Goal: Information Seeking & Learning: Compare options

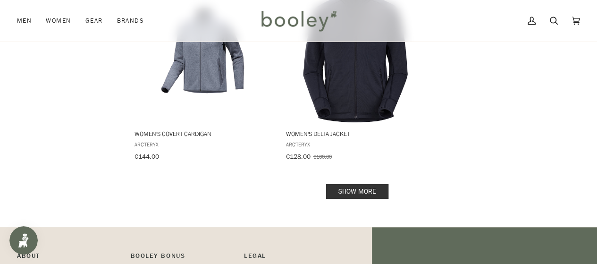
scroll to position [1451, 0]
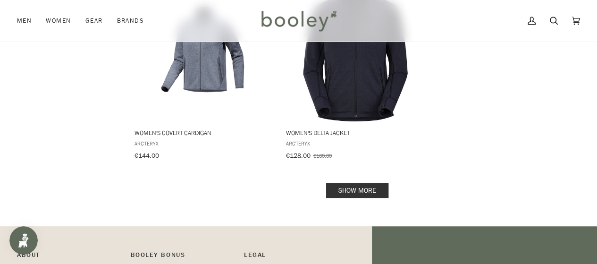
click at [342, 183] on link "Show more" at bounding box center [357, 190] width 62 height 15
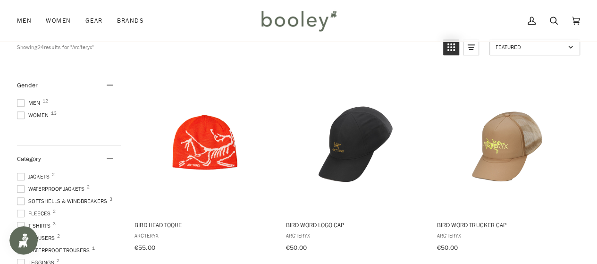
scroll to position [169, 0]
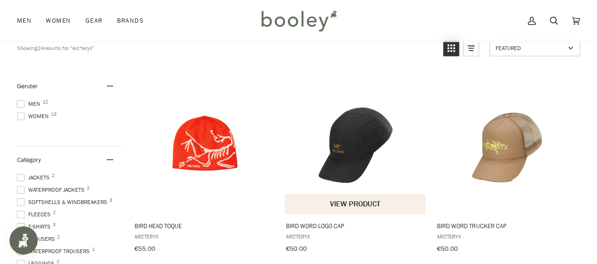
click at [361, 139] on img "Bird Word Logo Cap" at bounding box center [356, 144] width 142 height 142
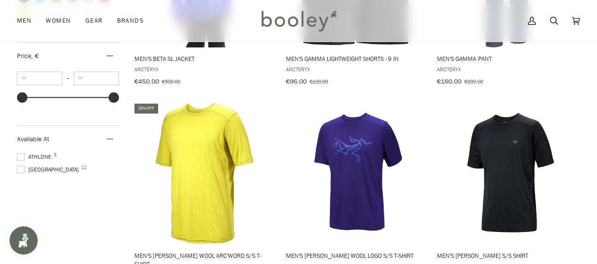
scroll to position [731, 0]
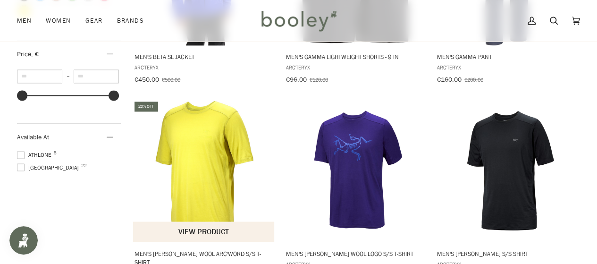
click at [191, 124] on img "Men's Ionia Merino Wool Arc'Word S/S T-Shirt" at bounding box center [205, 171] width 142 height 142
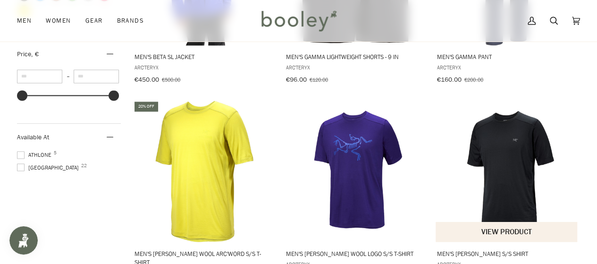
click at [506, 170] on img "Men's Ionia Merino Wool S/S Shirt" at bounding box center [507, 171] width 142 height 142
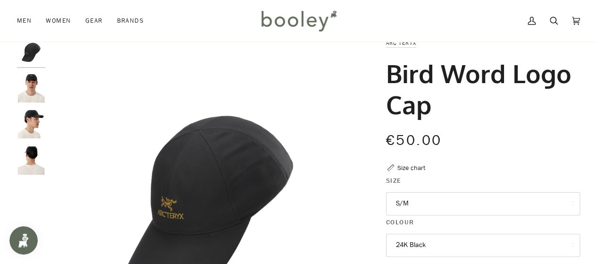
scroll to position [27, 0]
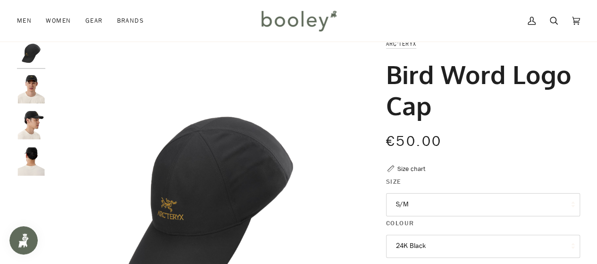
click at [34, 123] on img "Arc'Teryx Bird Word Logo Cap 24K Black - Booley Galway" at bounding box center [31, 125] width 28 height 28
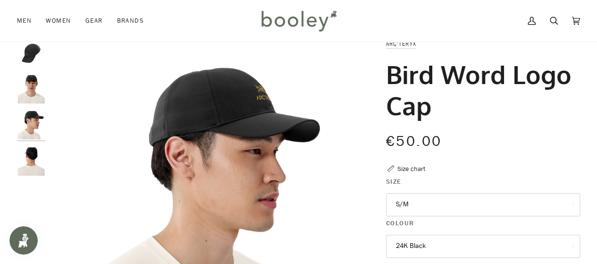
click at [33, 159] on img "Arc'Teryx Bird Word Logo Cap 24K Black - Booley Galway" at bounding box center [31, 161] width 28 height 28
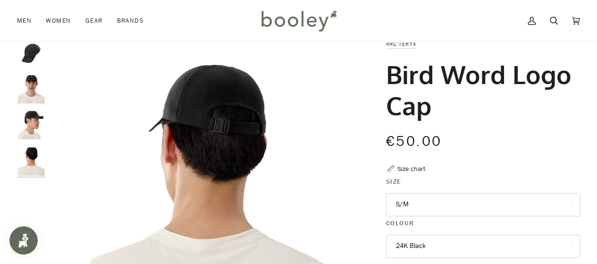
click at [32, 59] on img "Arc'Teryx Bird Word Logo Cap 24K Black - Booley Galway" at bounding box center [31, 53] width 28 height 28
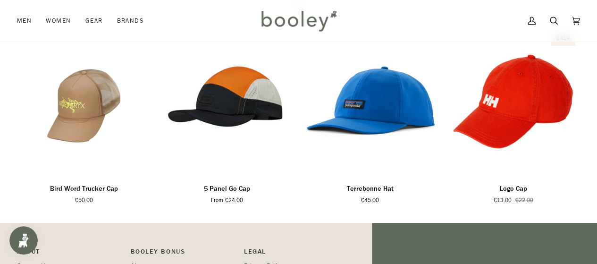
scroll to position [625, 0]
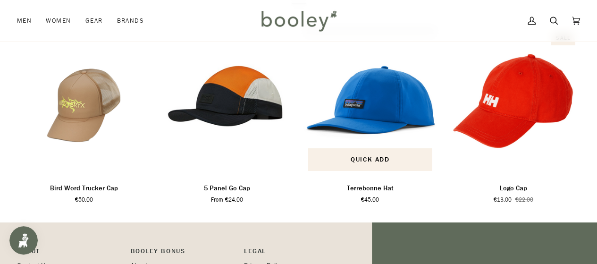
click at [383, 105] on img "Terrebonne Hat" at bounding box center [370, 101] width 134 height 149
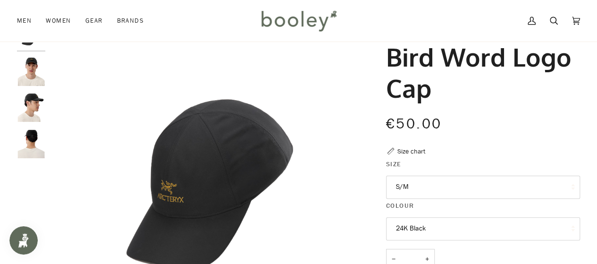
scroll to position [0, 0]
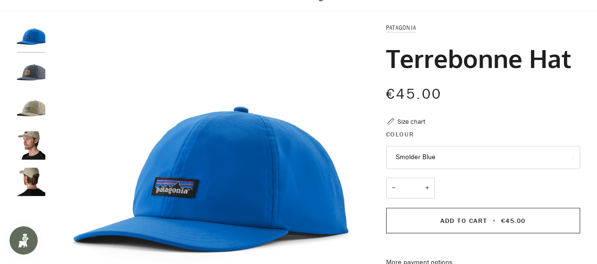
scroll to position [3, 0]
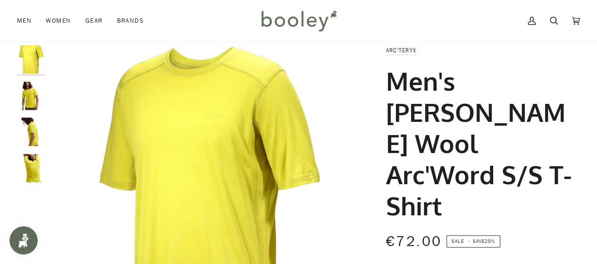
scroll to position [21, 0]
click at [30, 96] on img "Arc'teryx Men's Ionia Merino Wool Arc'Word S/S T-Shirt Lampyre - Booley Galway" at bounding box center [31, 95] width 28 height 28
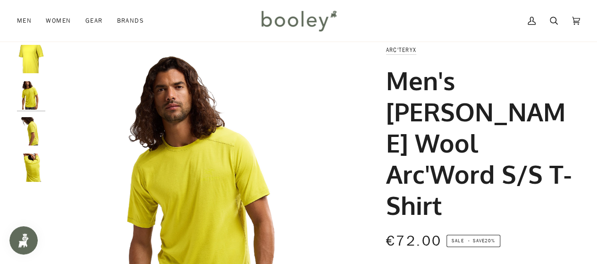
click at [33, 131] on img "Arc'teryx Men's Ionia Merino Wool Arc'Word S/S T-Shirt Lampyre - Booley Galway" at bounding box center [31, 131] width 28 height 28
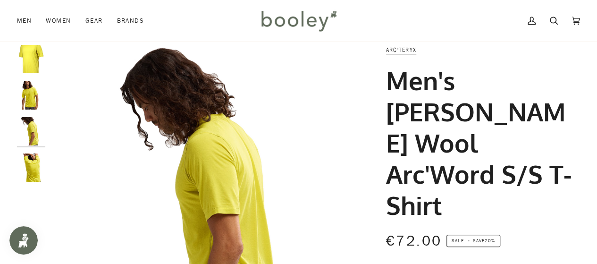
click at [29, 59] on img "Arc'teryx Men's Ionia Merino Wool Arc'Word S/S T-Shirt Lampyre - Booley Galway" at bounding box center [31, 59] width 28 height 28
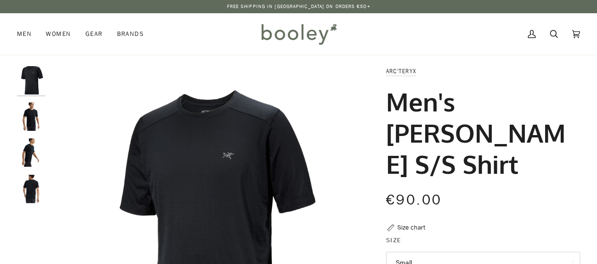
click at [31, 183] on img "Arc'teryx Men's Ionia Merino Wool S/S Shirt Black - Booley Galway" at bounding box center [31, 189] width 28 height 28
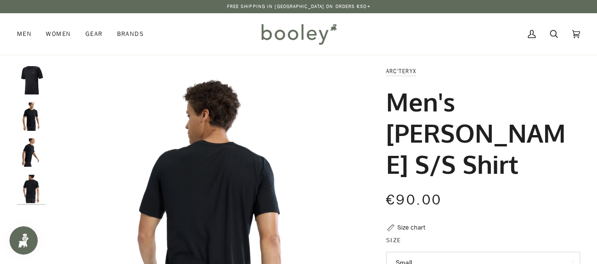
click at [28, 145] on img "Arc'teryx Men's Ionia Merino Wool S/S Shirt Black - Booley Galway" at bounding box center [31, 152] width 28 height 28
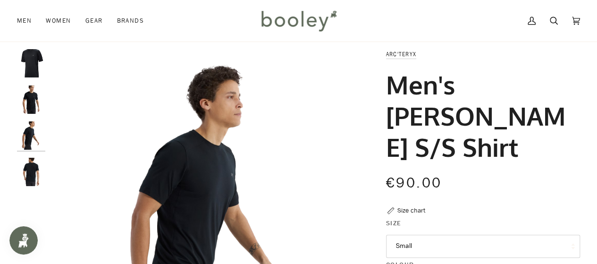
scroll to position [17, 0]
click at [33, 97] on img "Arc'teryx Men's Ionia Merino Wool S/S Shirt Black - Booley Galway" at bounding box center [31, 99] width 28 height 28
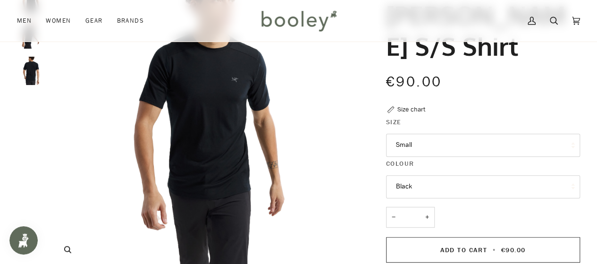
scroll to position [121, 0]
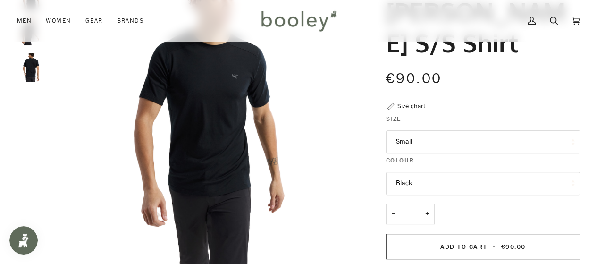
click at [432, 138] on button "Small" at bounding box center [483, 141] width 194 height 23
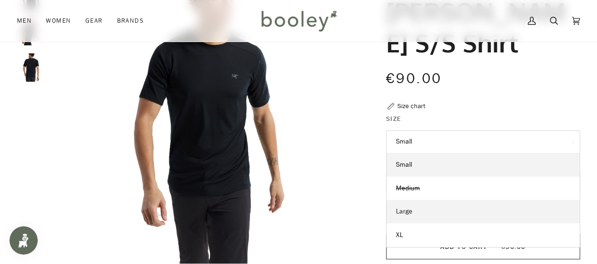
click at [409, 209] on span "Large" at bounding box center [404, 211] width 17 height 9
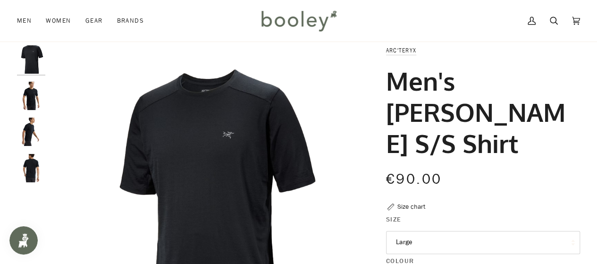
scroll to position [20, 0]
click at [226, 135] on img "Arc'teryx Men's Ionia Merino Wool S/S Shirt Black - Booley Galway" at bounding box center [209, 205] width 319 height 319
click at [29, 98] on img "Arc'teryx Men's Ionia Merino Wool S/S Shirt Black - Booley Galway" at bounding box center [31, 96] width 28 height 28
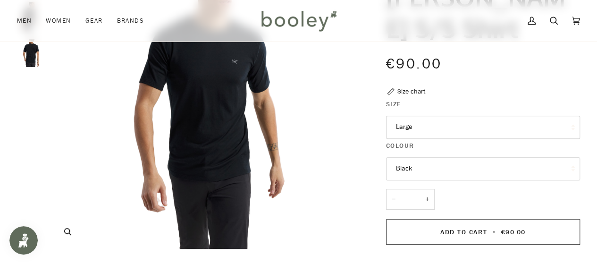
scroll to position [137, 0]
